Goal: Task Accomplishment & Management: Use online tool/utility

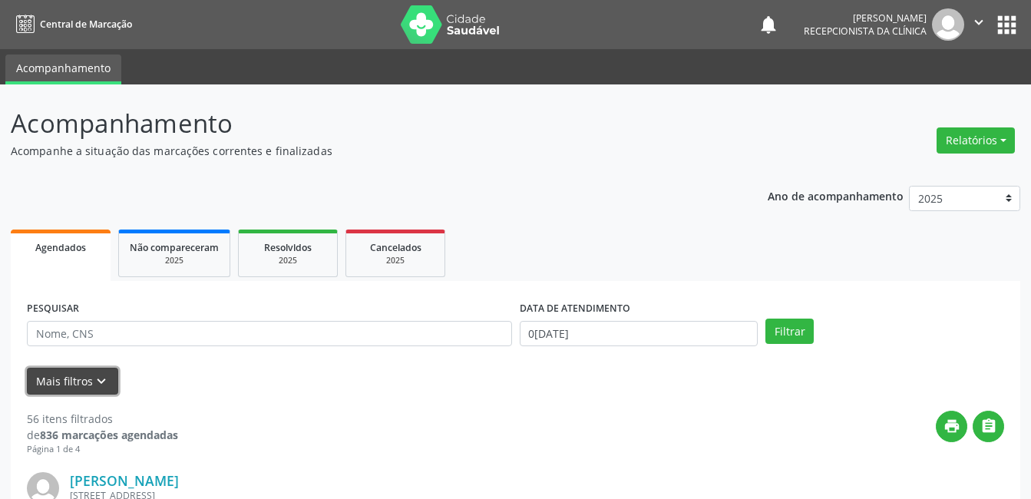
click at [65, 379] on button "Mais filtros keyboard_arrow_down" at bounding box center [72, 381] width 91 height 27
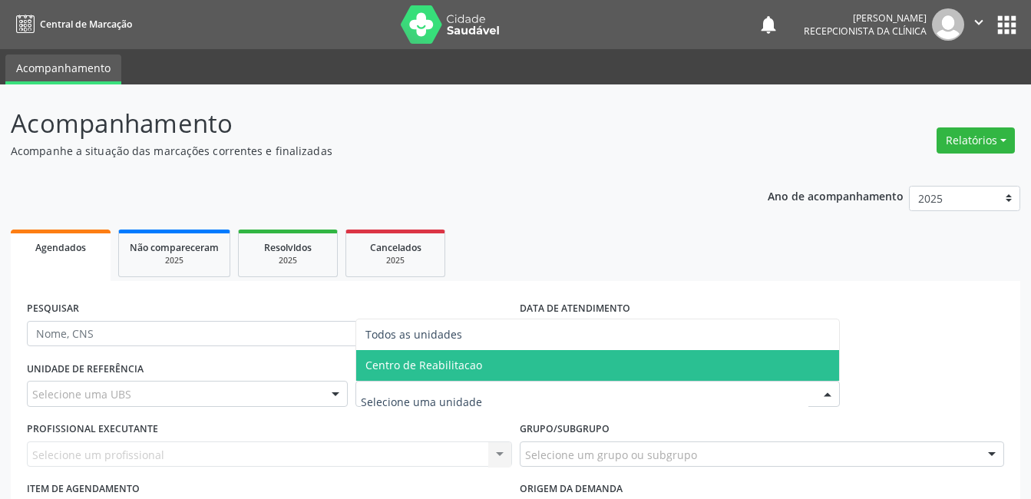
click at [396, 362] on span "Centro de Reabilitacao" at bounding box center [424, 365] width 117 height 15
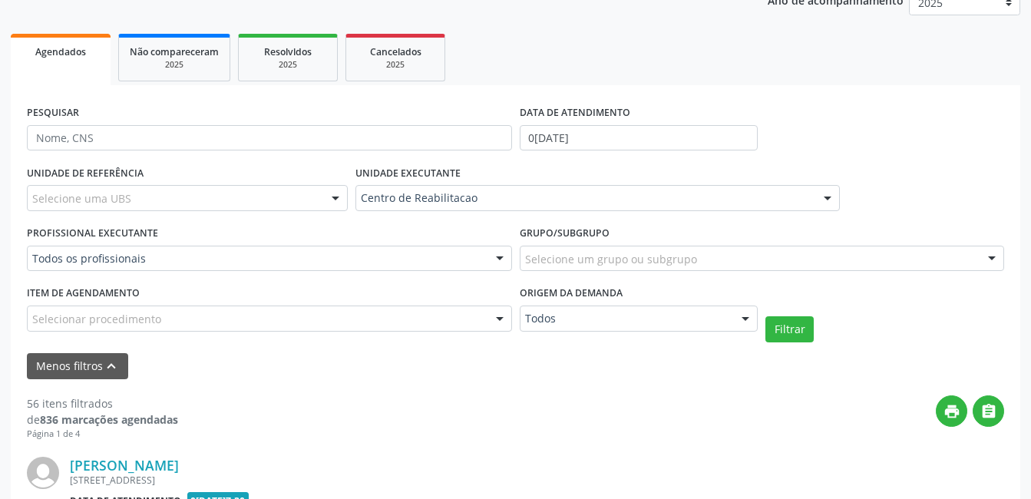
scroll to position [230, 0]
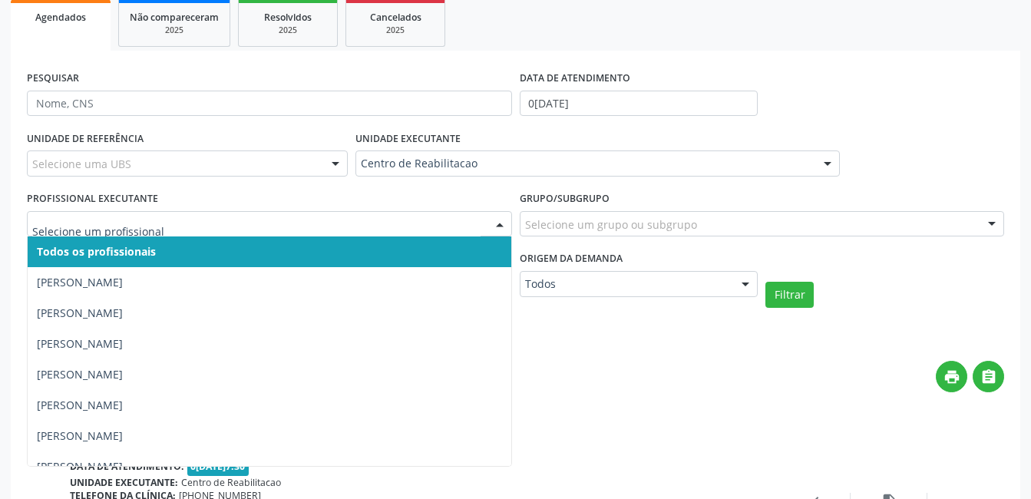
click at [237, 213] on div at bounding box center [269, 224] width 485 height 26
type input "ta"
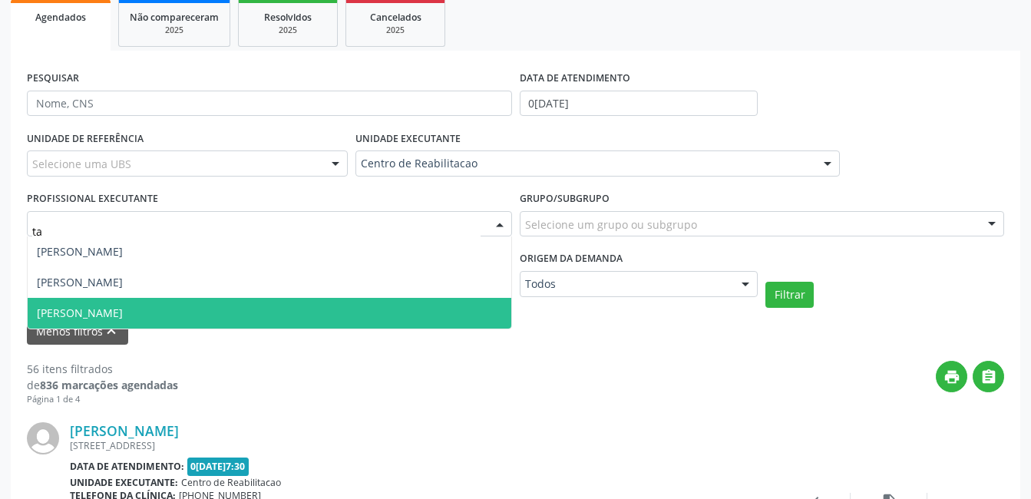
click at [250, 314] on span "[PERSON_NAME]" at bounding box center [270, 313] width 484 height 31
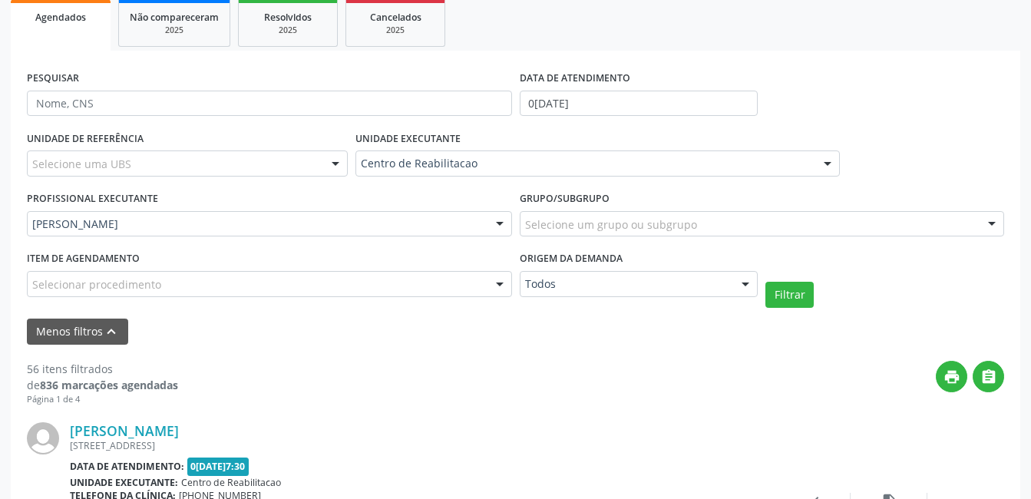
click at [365, 278] on div "Selecionar procedimento" at bounding box center [269, 284] width 485 height 26
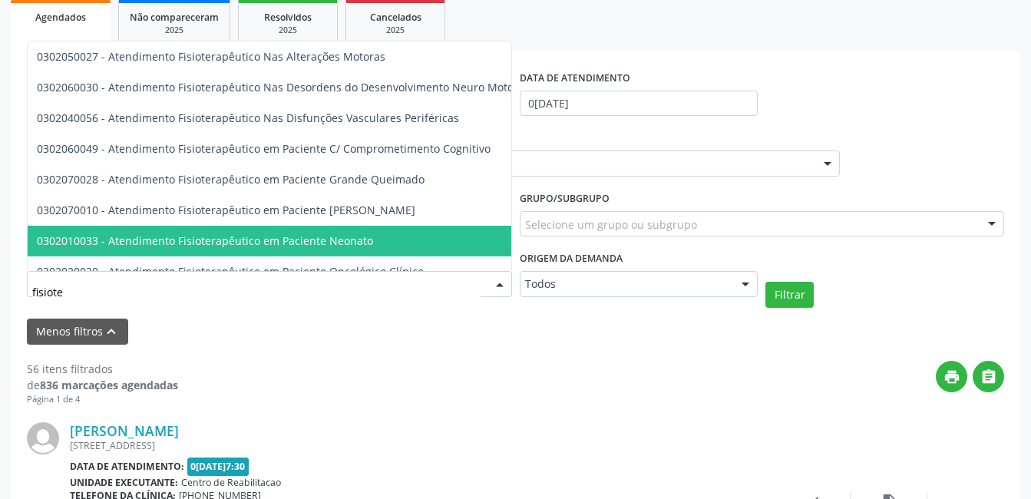
type input "fisioter"
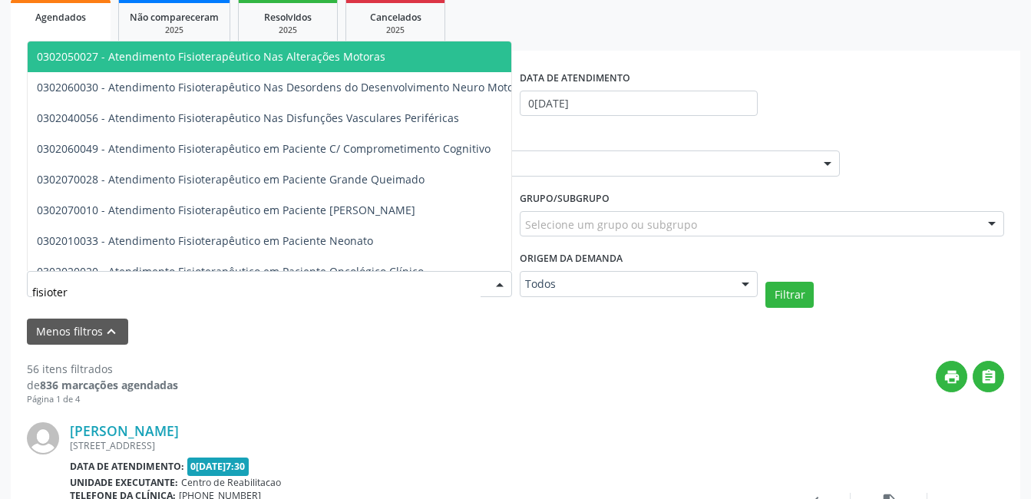
click at [428, 49] on span "0302050027 - Atendimento Fisioterapêutico Nas Alterações Motoras" at bounding box center [421, 56] width 786 height 31
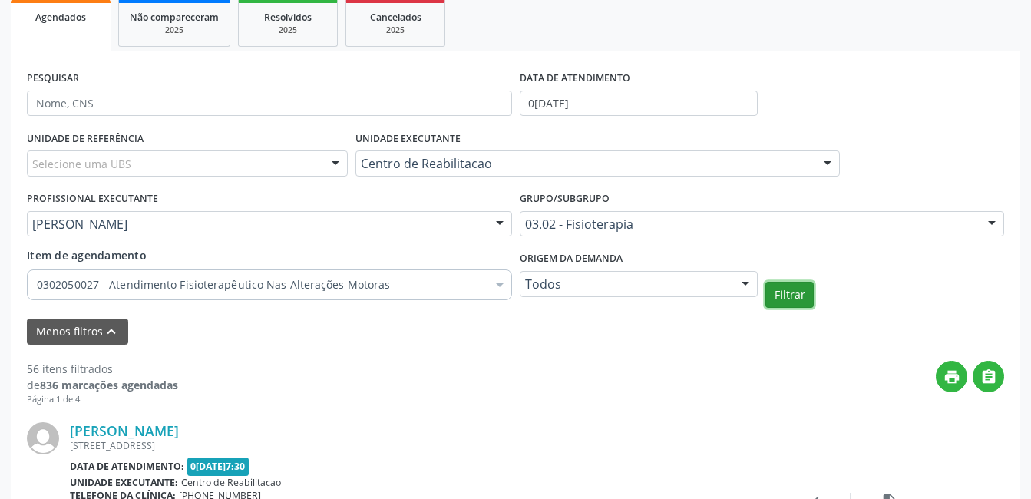
click at [797, 295] on button "Filtrar" at bounding box center [790, 295] width 48 height 26
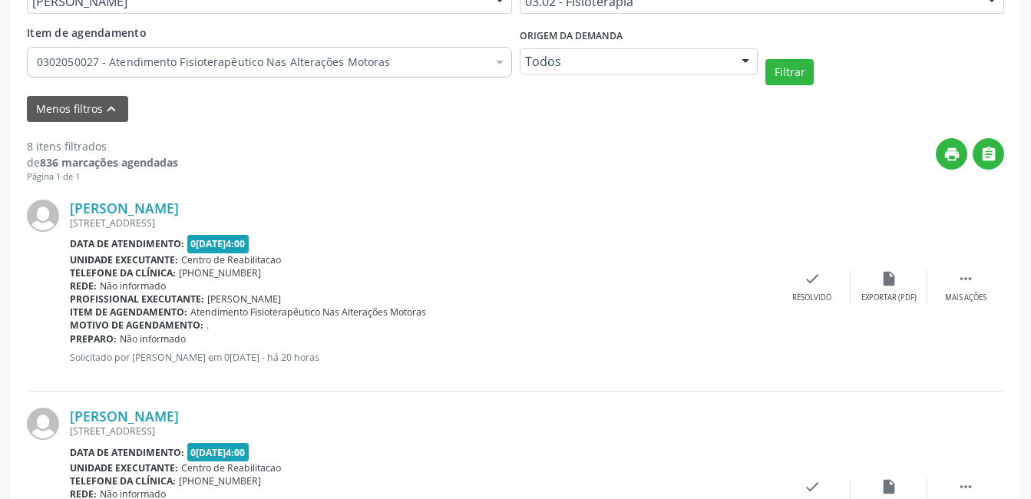
scroll to position [447, 0]
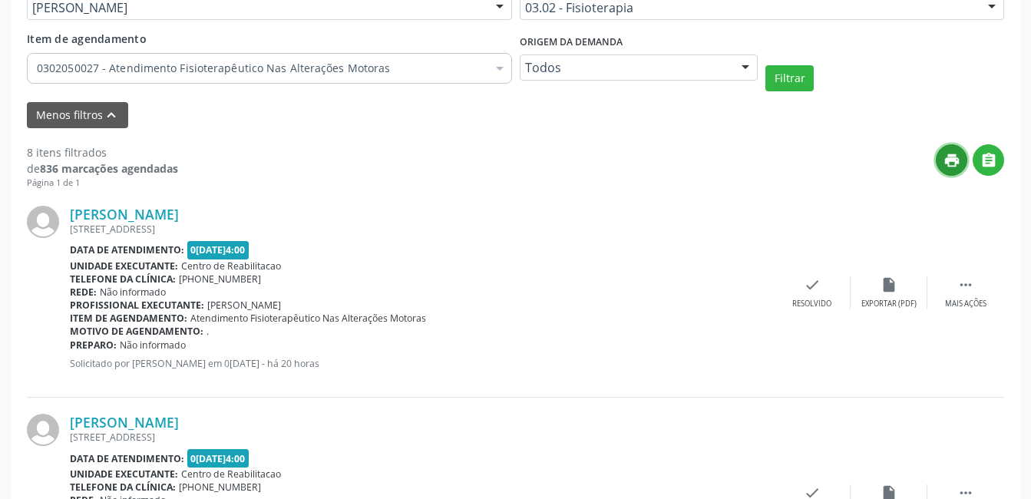
click at [955, 160] on icon "print" at bounding box center [952, 160] width 17 height 17
